Goal: Navigation & Orientation: Find specific page/section

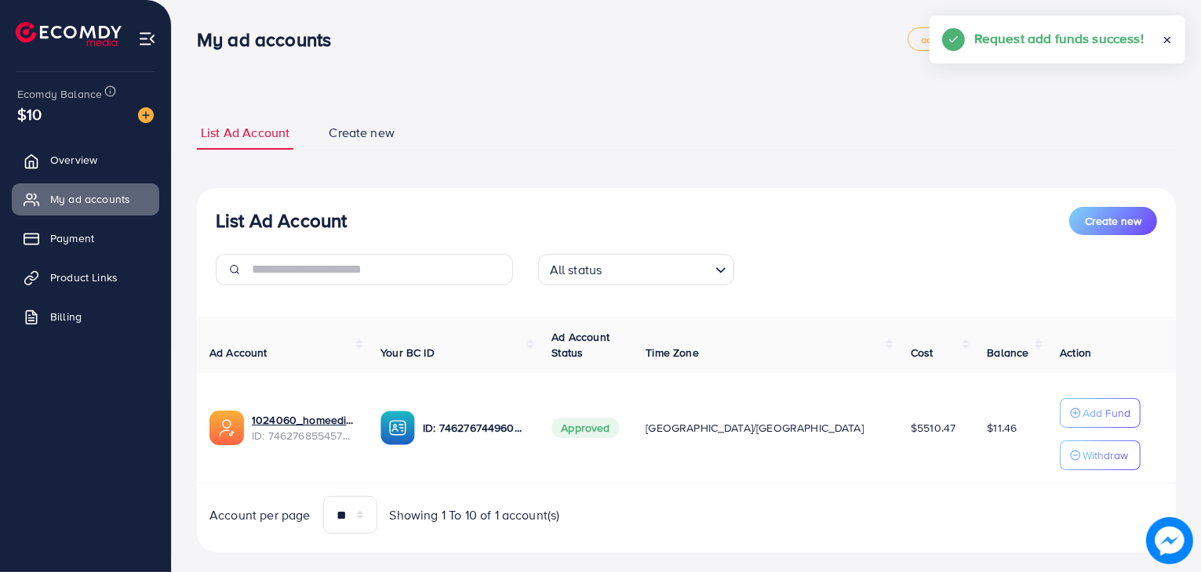
click at [107, 170] on link "Overview" at bounding box center [85, 159] width 147 height 31
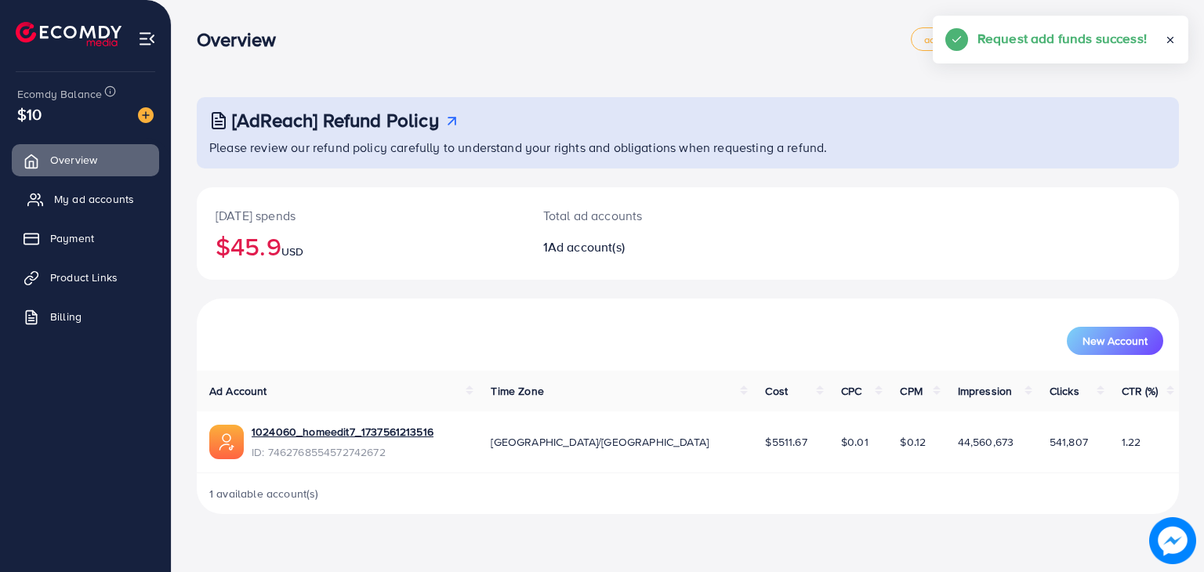
click at [96, 187] on link "My ad accounts" at bounding box center [85, 198] width 147 height 31
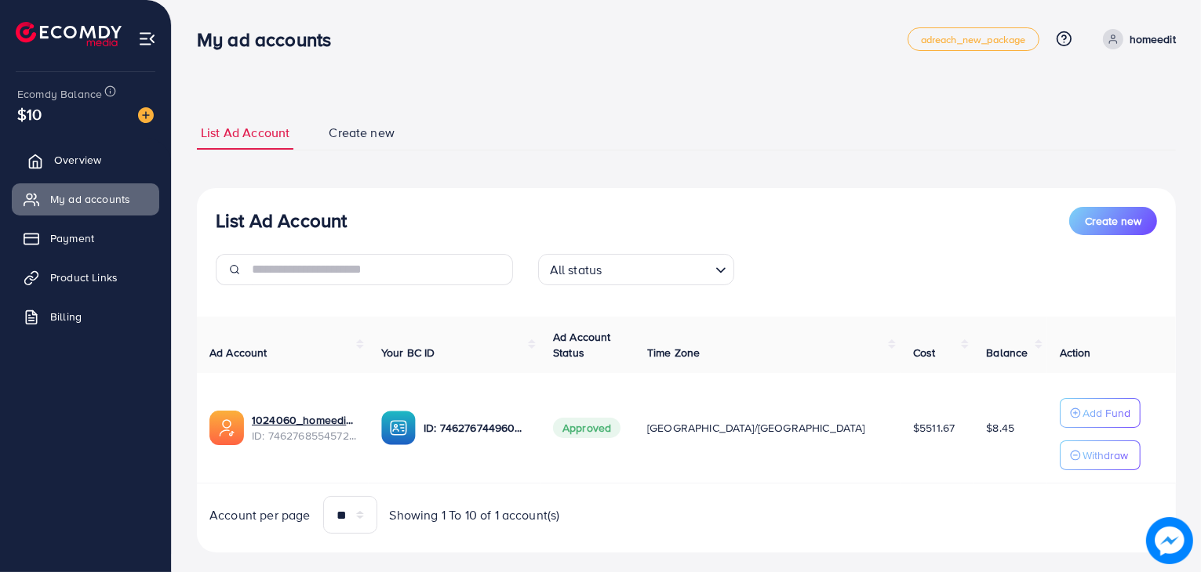
click at [67, 156] on span "Overview" at bounding box center [77, 160] width 47 height 16
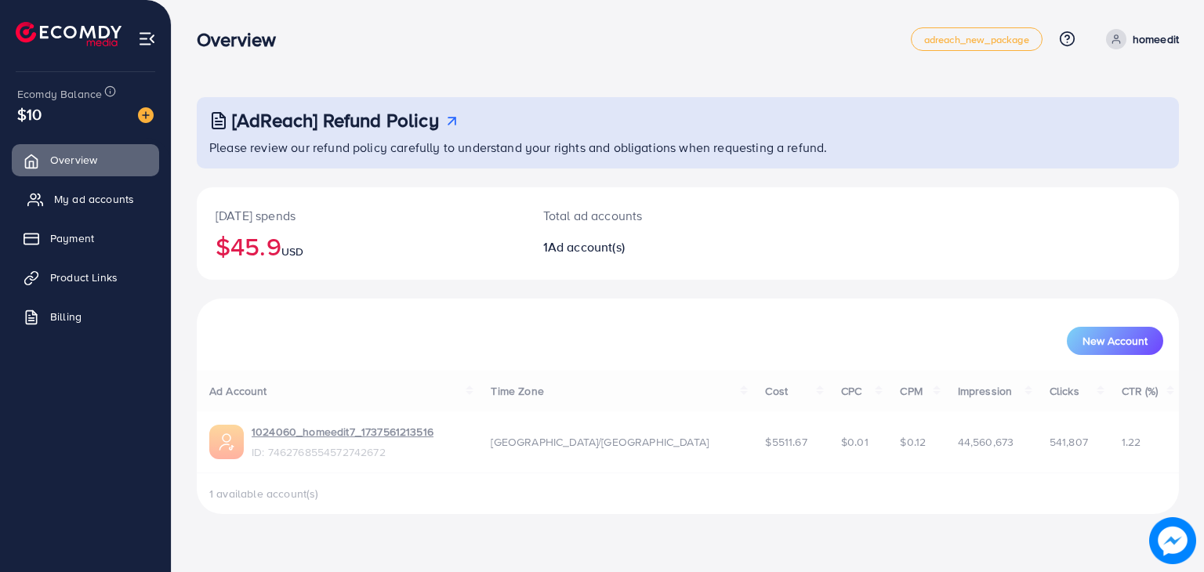
click at [75, 189] on link "My ad accounts" at bounding box center [85, 198] width 147 height 31
